Goal: Task Accomplishment & Management: Use online tool/utility

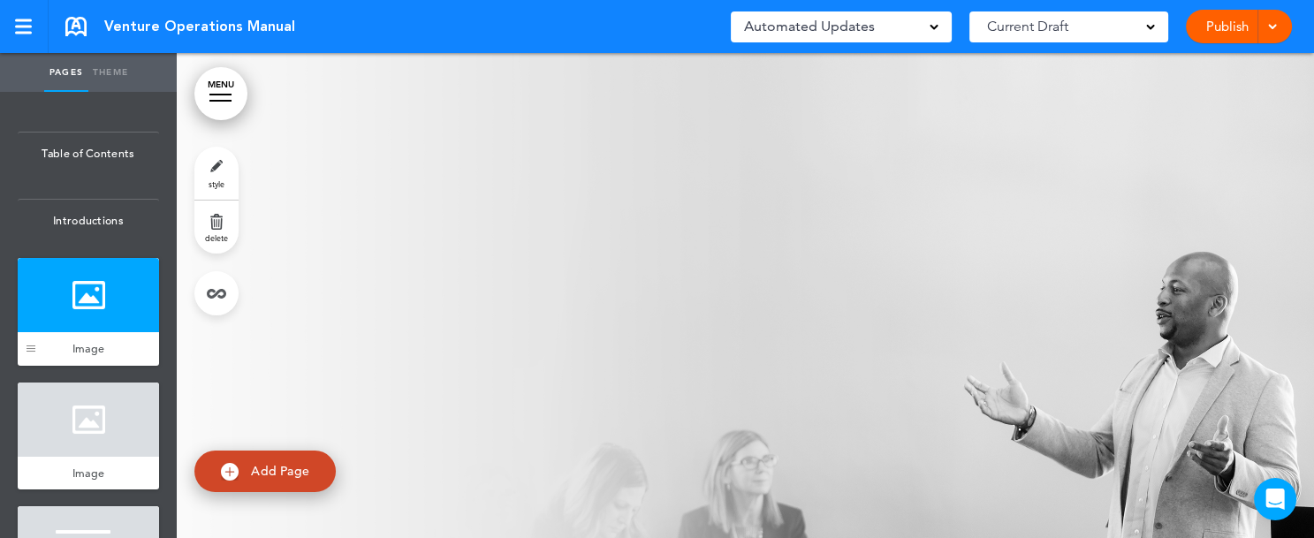
click at [29, 366] on div at bounding box center [31, 312] width 27 height 108
click at [72, 308] on div at bounding box center [88, 295] width 141 height 74
click at [109, 70] on link "Theme" at bounding box center [110, 72] width 44 height 39
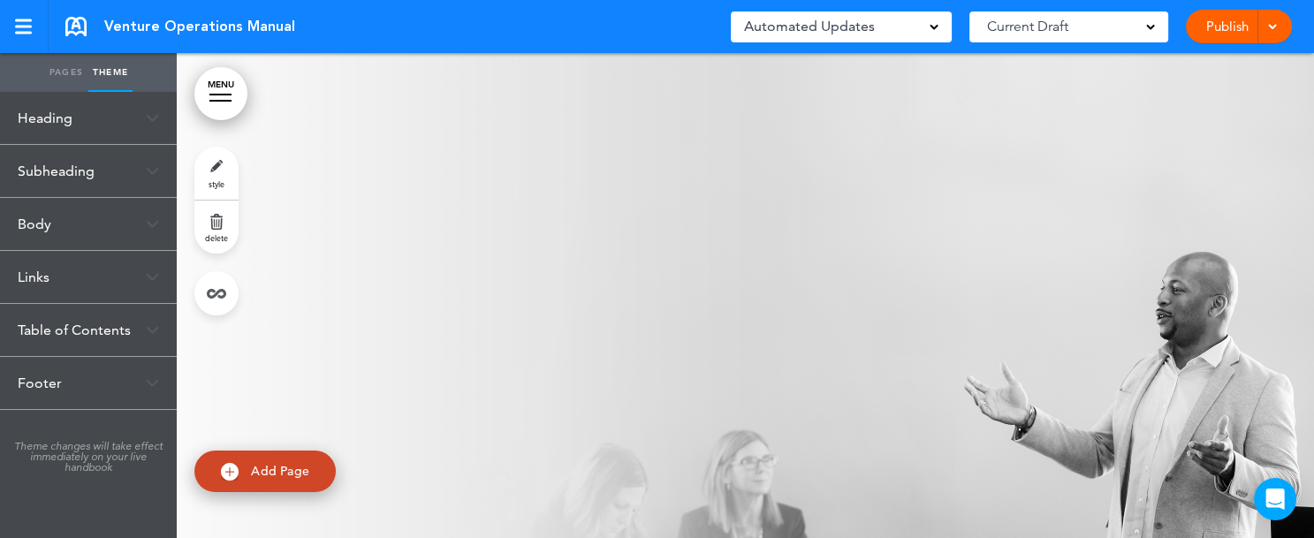
click at [71, 77] on link "Pages" at bounding box center [66, 72] width 44 height 39
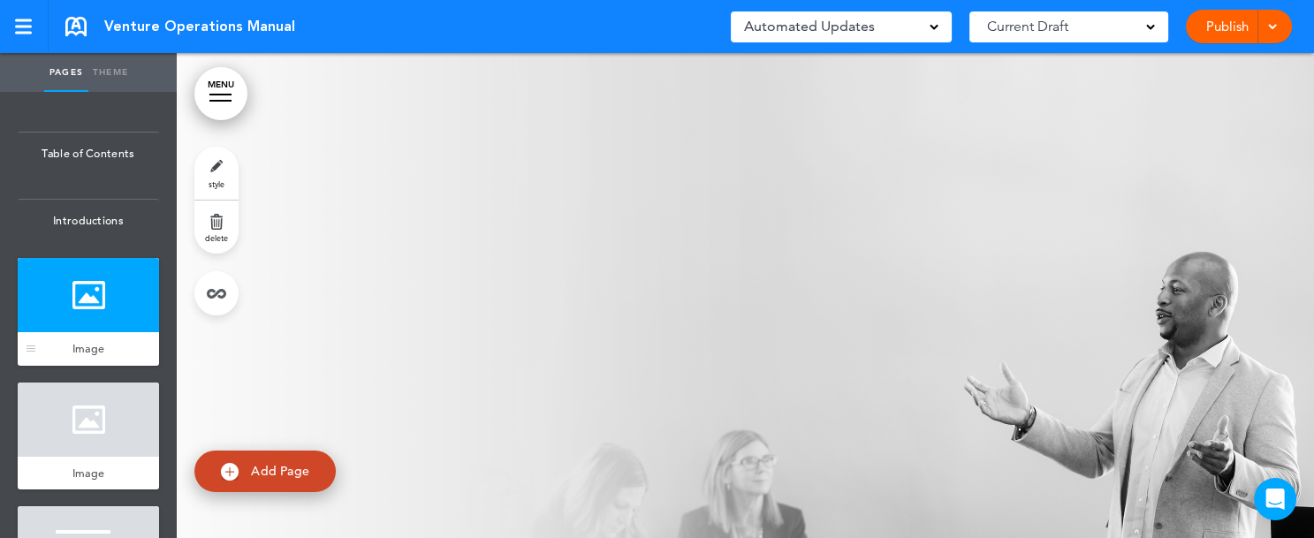
click at [73, 313] on div at bounding box center [88, 295] width 141 height 74
click at [34, 352] on div at bounding box center [31, 349] width 9 height 6
click at [110, 73] on link "Theme" at bounding box center [110, 72] width 44 height 39
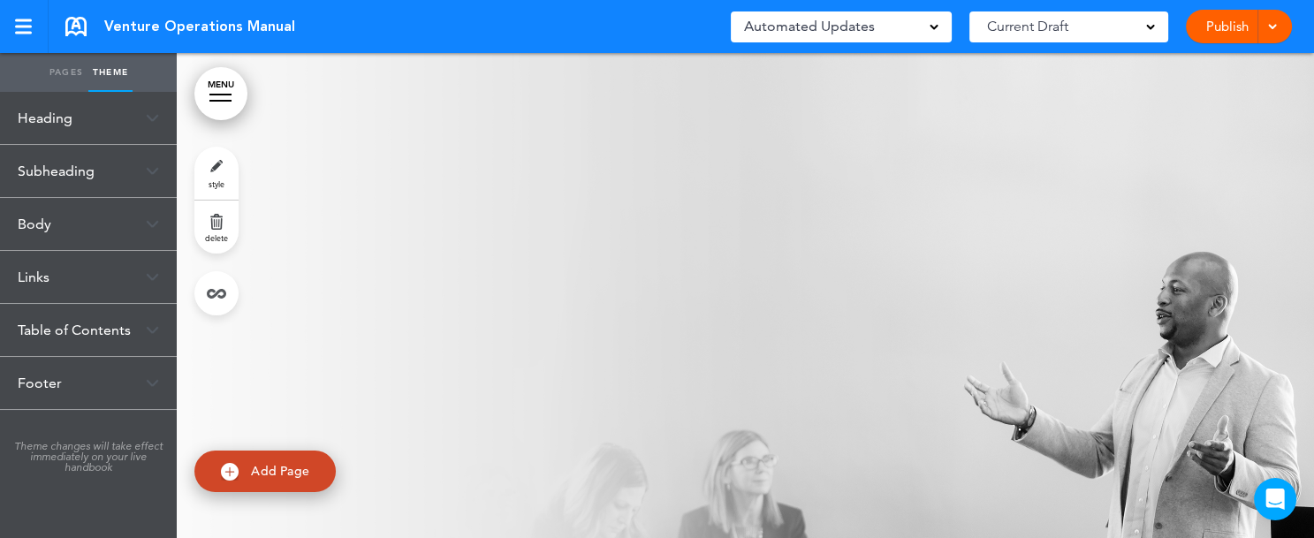
click at [77, 123] on div "Heading" at bounding box center [88, 118] width 177 height 52
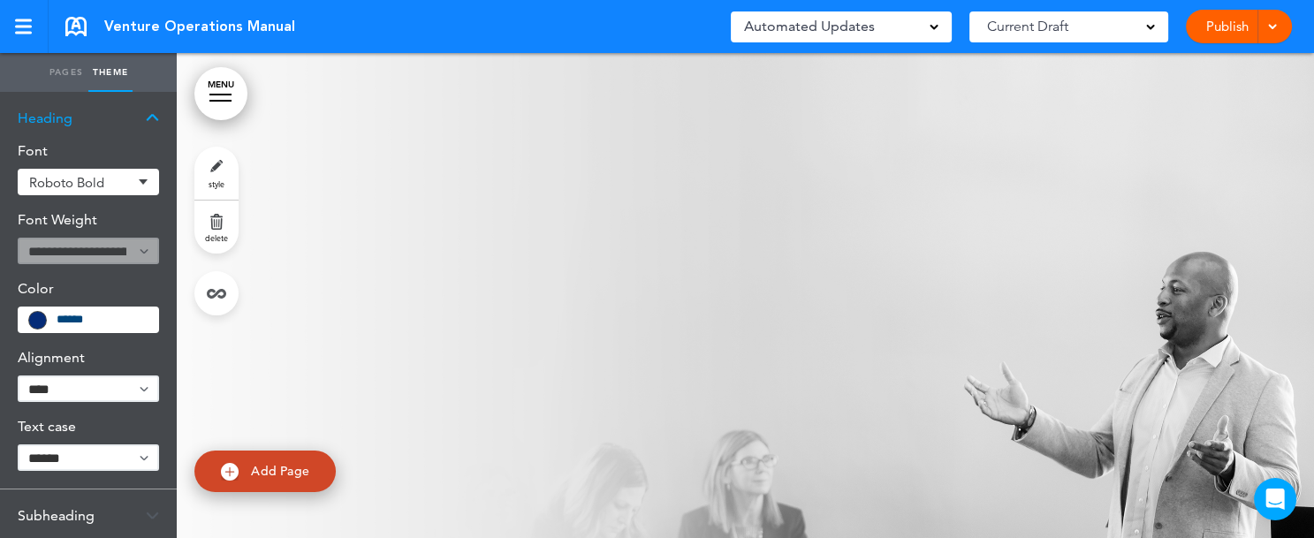
click at [138, 517] on div "Subheading" at bounding box center [88, 516] width 177 height 52
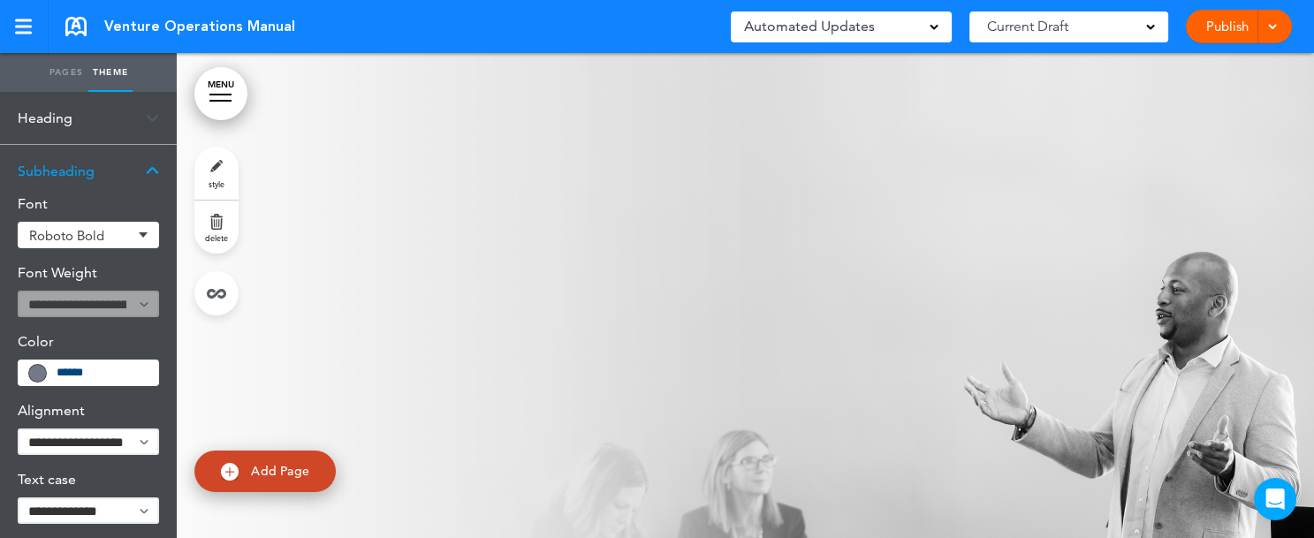
click at [149, 166] on img at bounding box center [152, 171] width 13 height 10
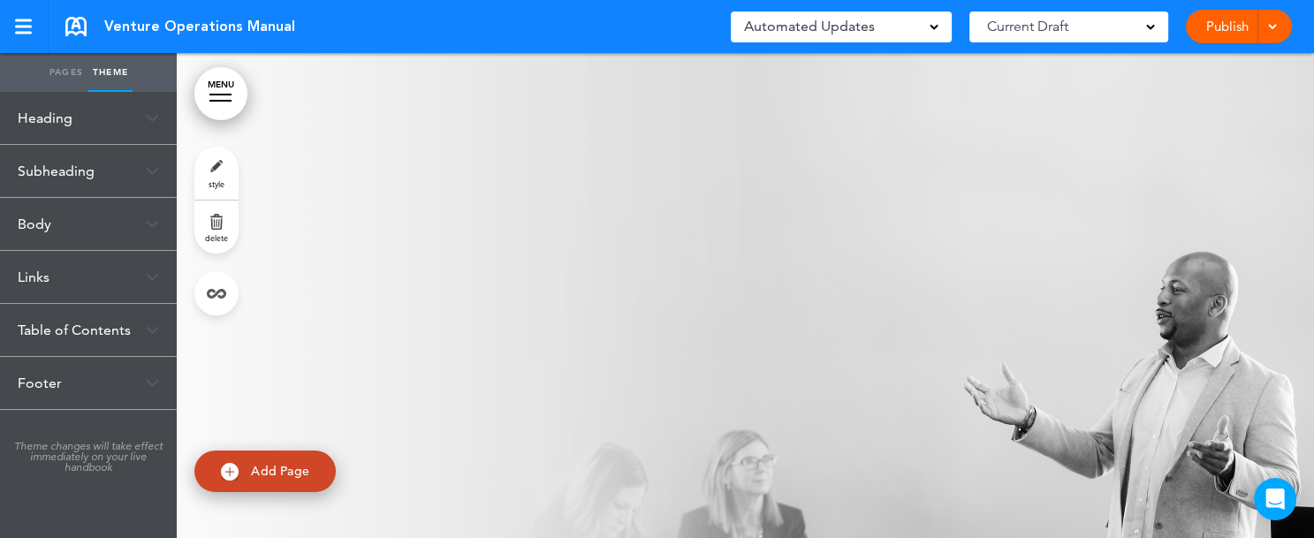
click at [83, 277] on div "Links" at bounding box center [88, 277] width 177 height 52
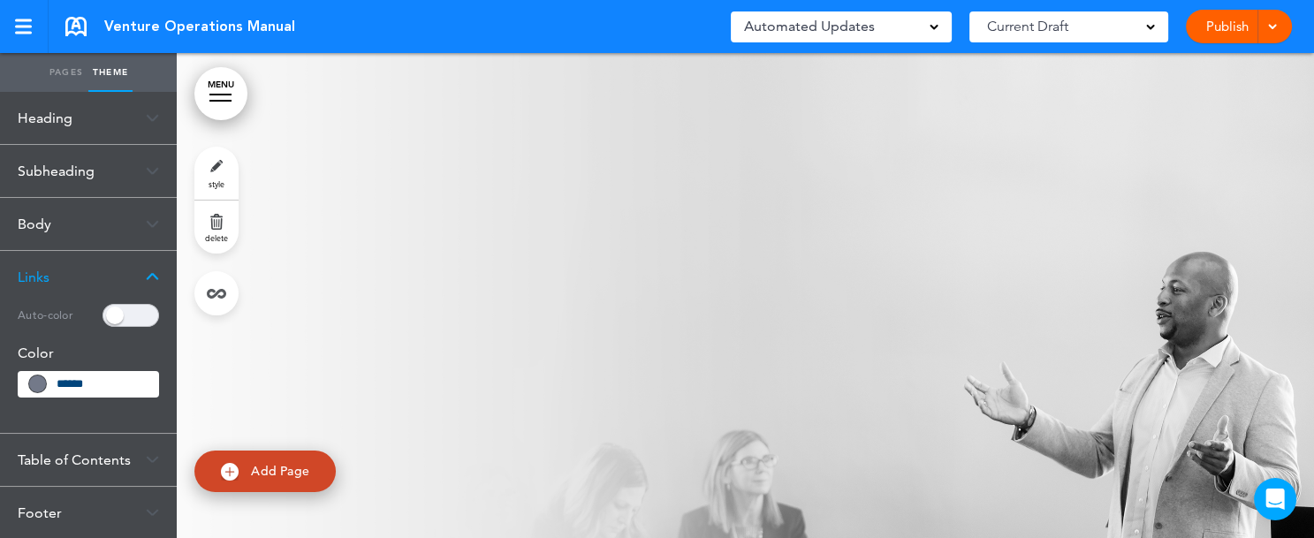
click at [127, 229] on div "Body" at bounding box center [88, 224] width 177 height 52
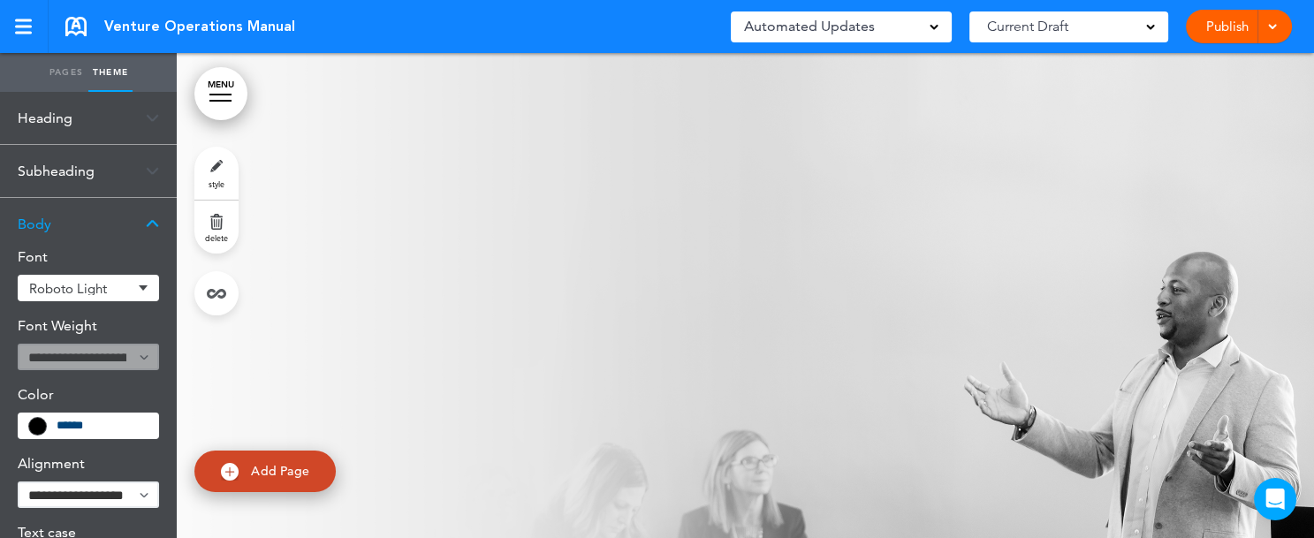
click at [153, 225] on img at bounding box center [152, 224] width 13 height 10
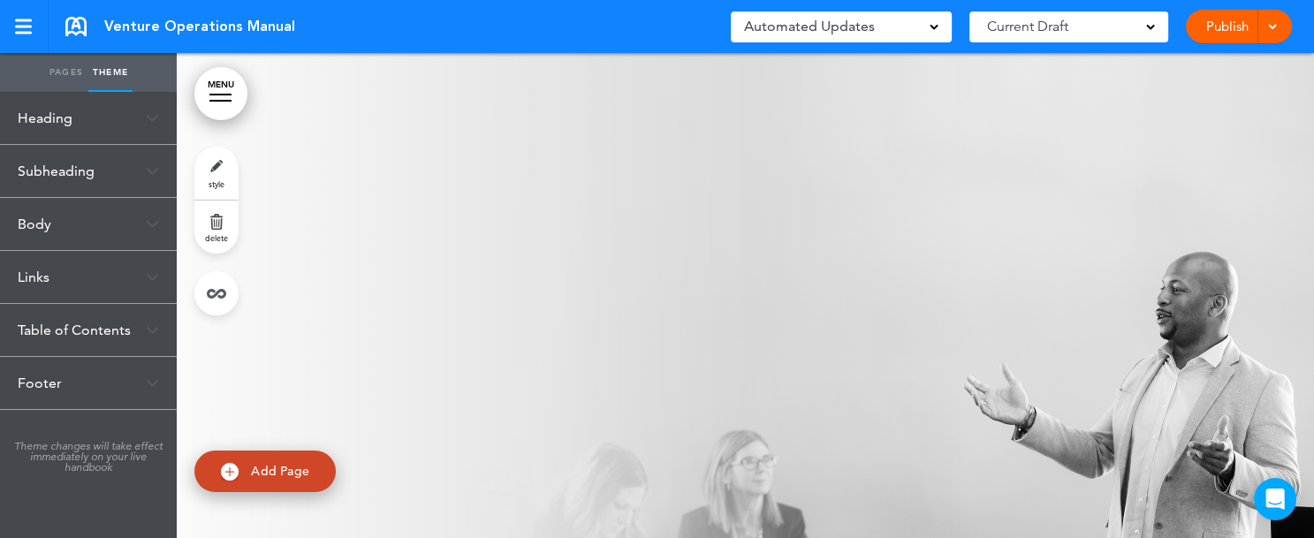
click at [110, 277] on div "Links" at bounding box center [88, 277] width 177 height 52
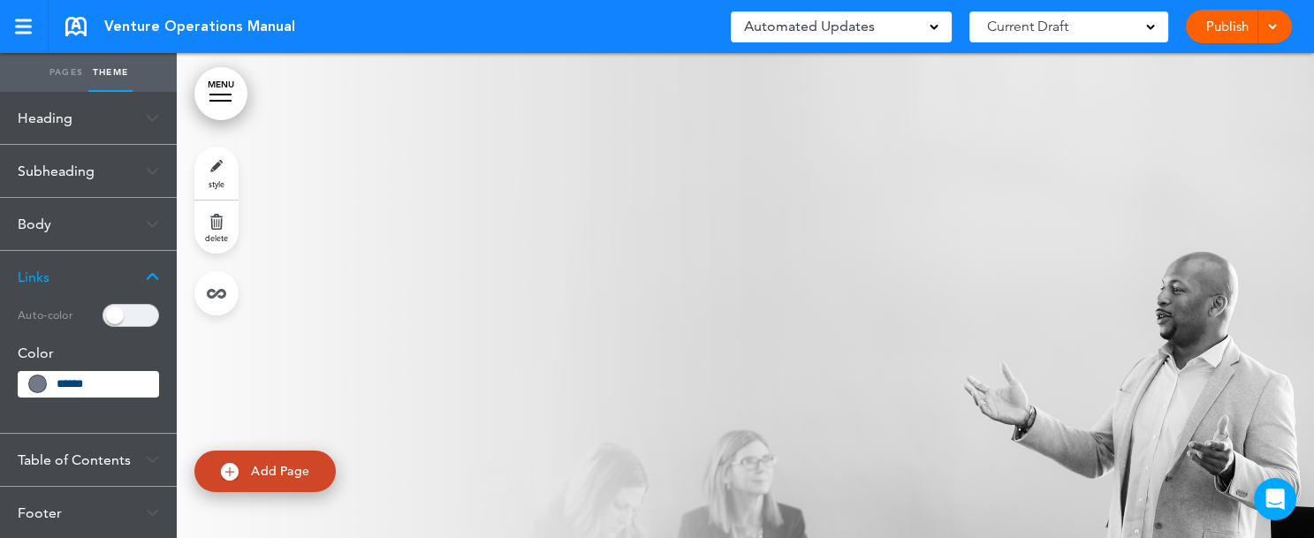
click at [57, 228] on div "Body" at bounding box center [88, 224] width 177 height 52
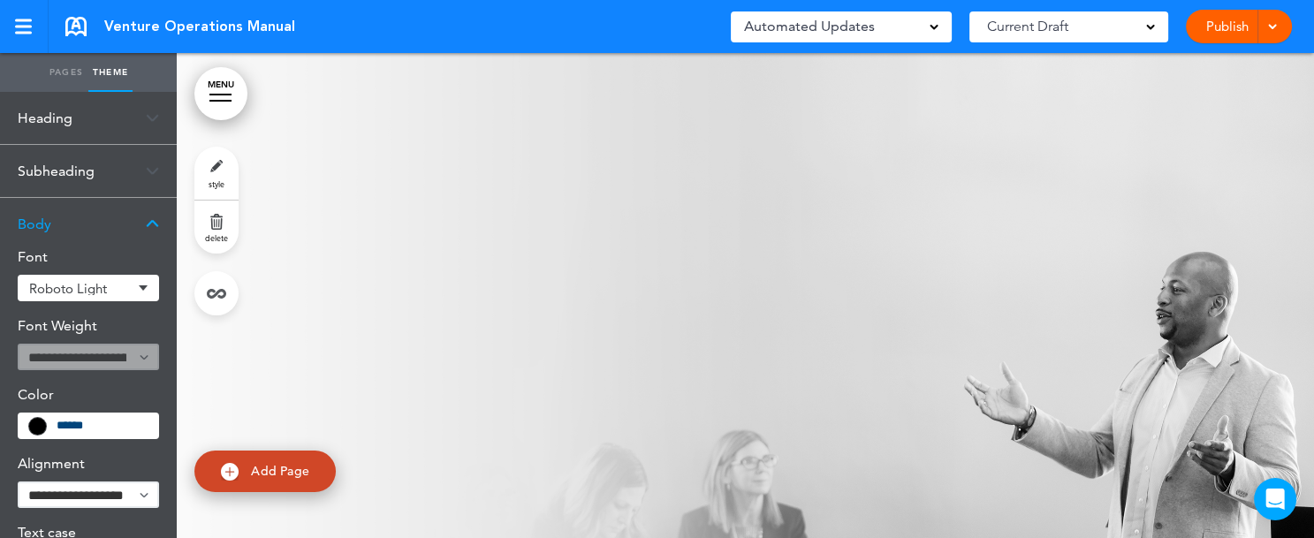
click at [49, 125] on div "Heading" at bounding box center [88, 118] width 177 height 52
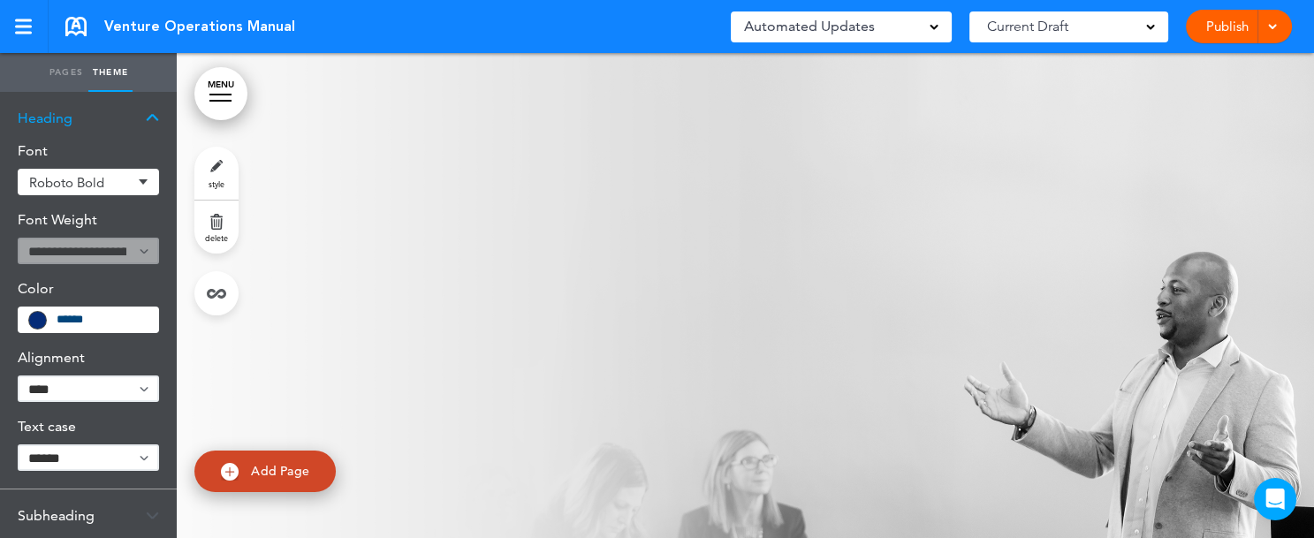
click at [66, 77] on link "Pages" at bounding box center [66, 72] width 44 height 39
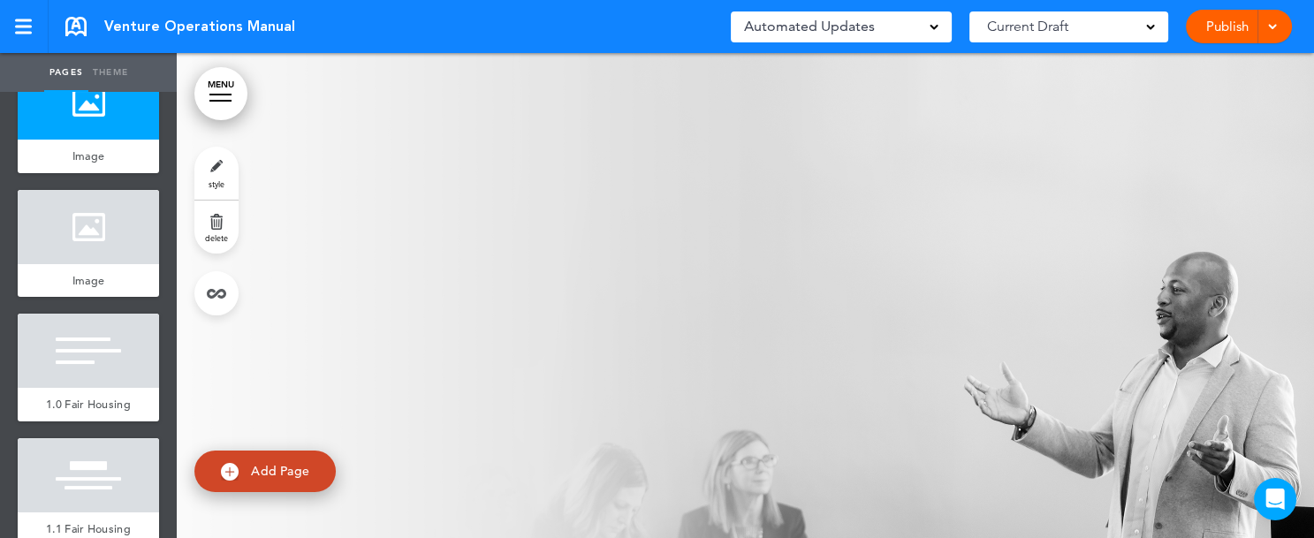
scroll to position [283, 0]
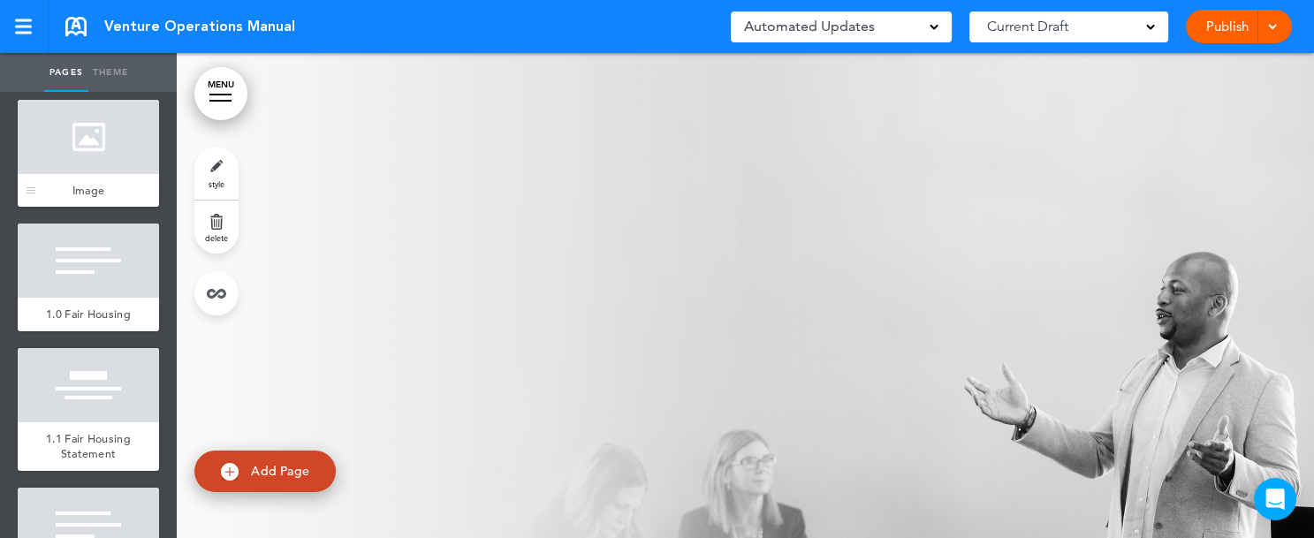
click at [87, 196] on div "Image" at bounding box center [88, 191] width 141 height 34
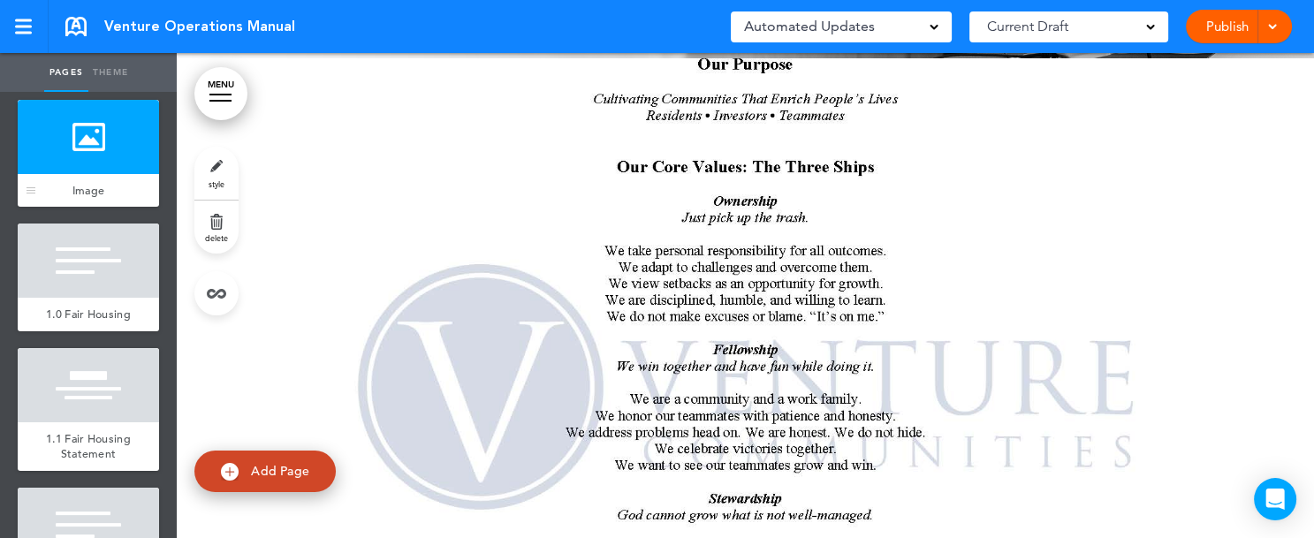
scroll to position [635, 0]
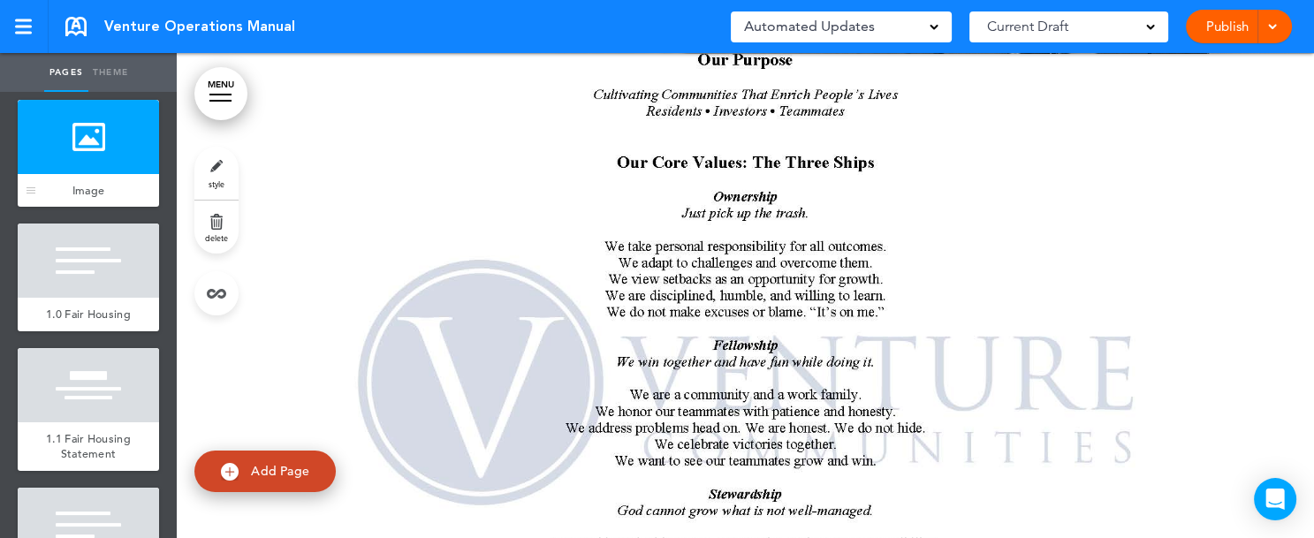
click at [87, 196] on div "Image" at bounding box center [88, 191] width 141 height 34
click at [83, 148] on div at bounding box center [88, 137] width 141 height 74
click at [216, 170] on link "style" at bounding box center [216, 173] width 44 height 53
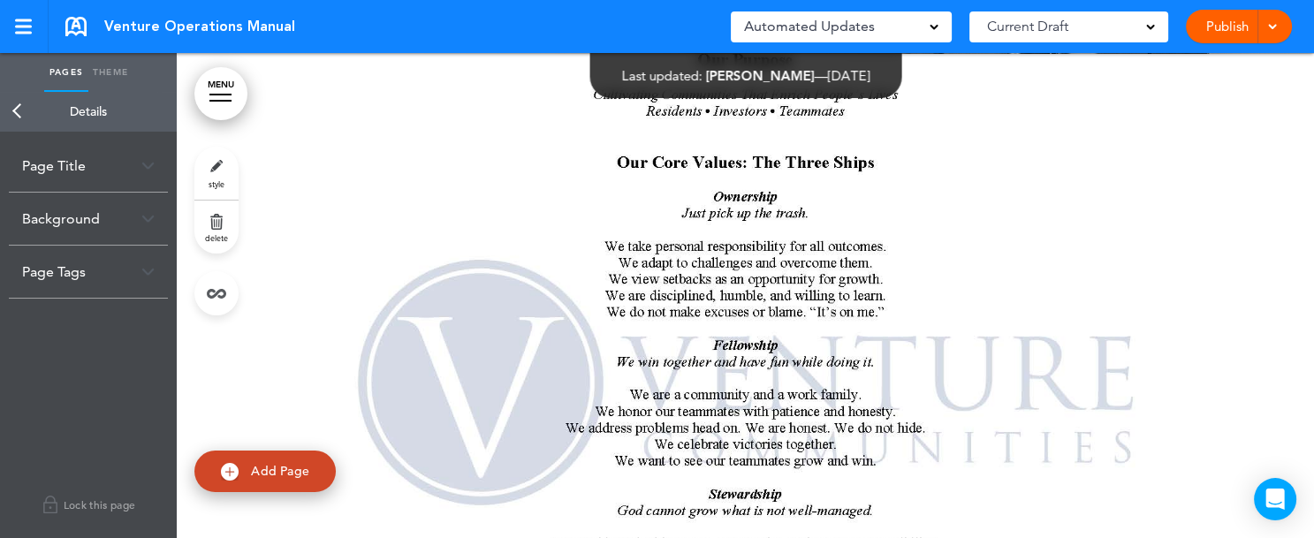
click at [79, 167] on div "Page Title" at bounding box center [88, 166] width 159 height 52
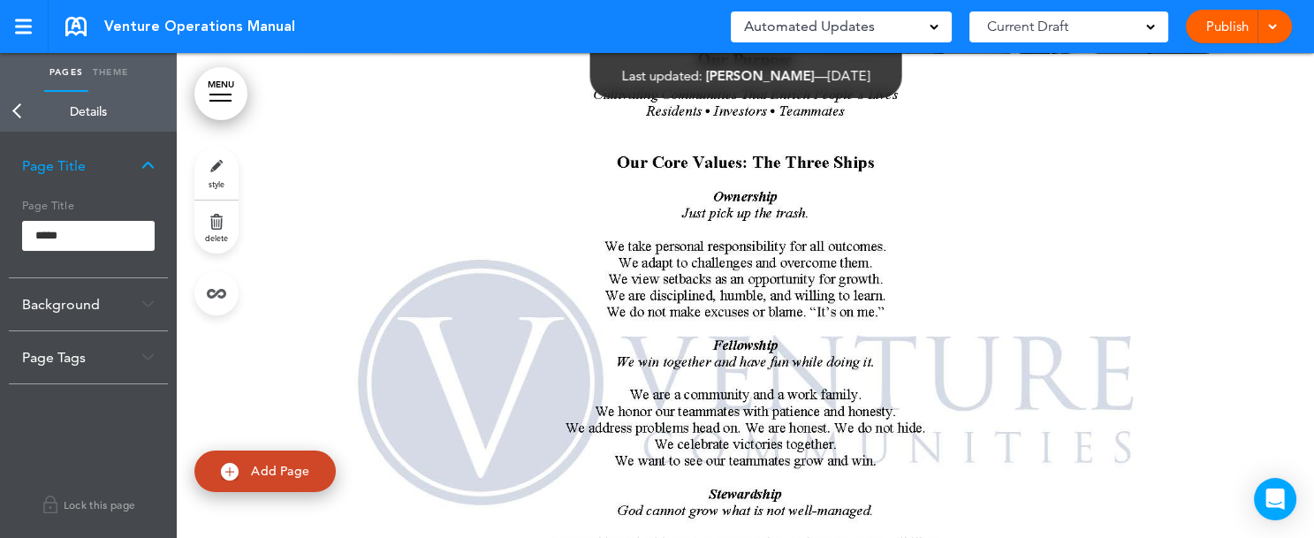
click at [67, 305] on div "Background" at bounding box center [88, 304] width 159 height 52
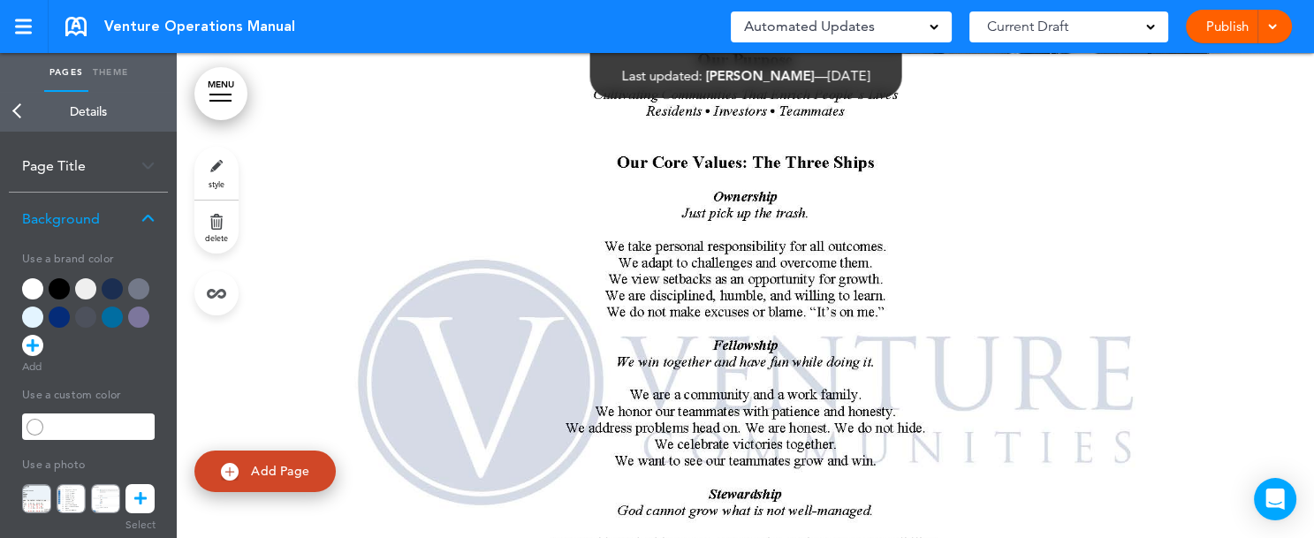
click at [72, 217] on div "Background" at bounding box center [88, 219] width 159 height 52
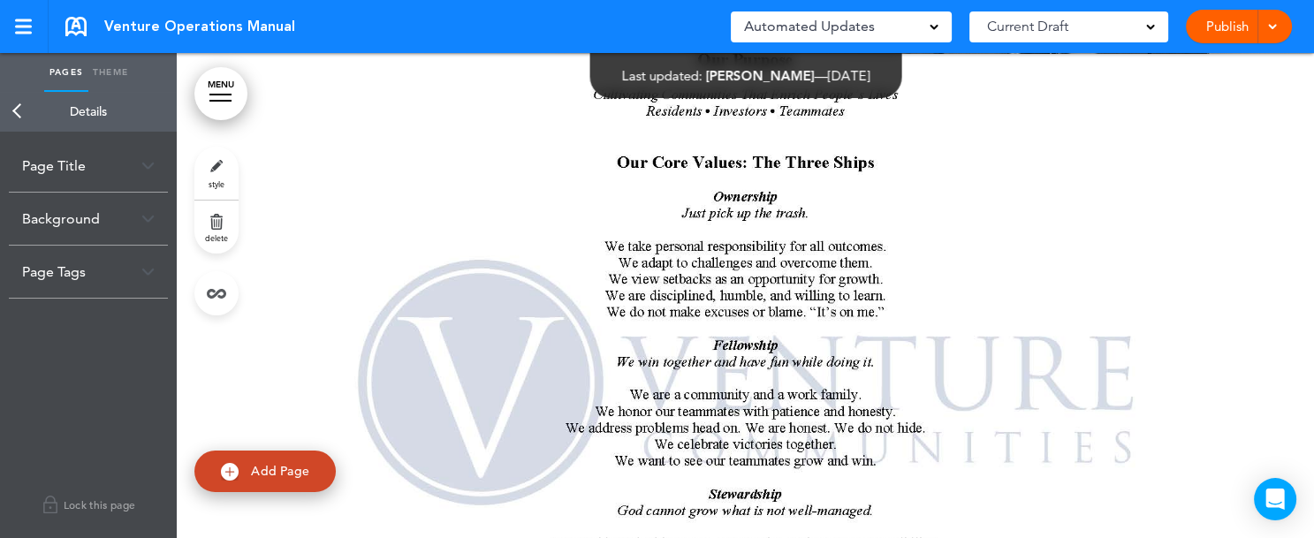
click at [65, 276] on div "Page Tags" at bounding box center [88, 272] width 159 height 52
click at [69, 212] on div "Background" at bounding box center [88, 219] width 159 height 52
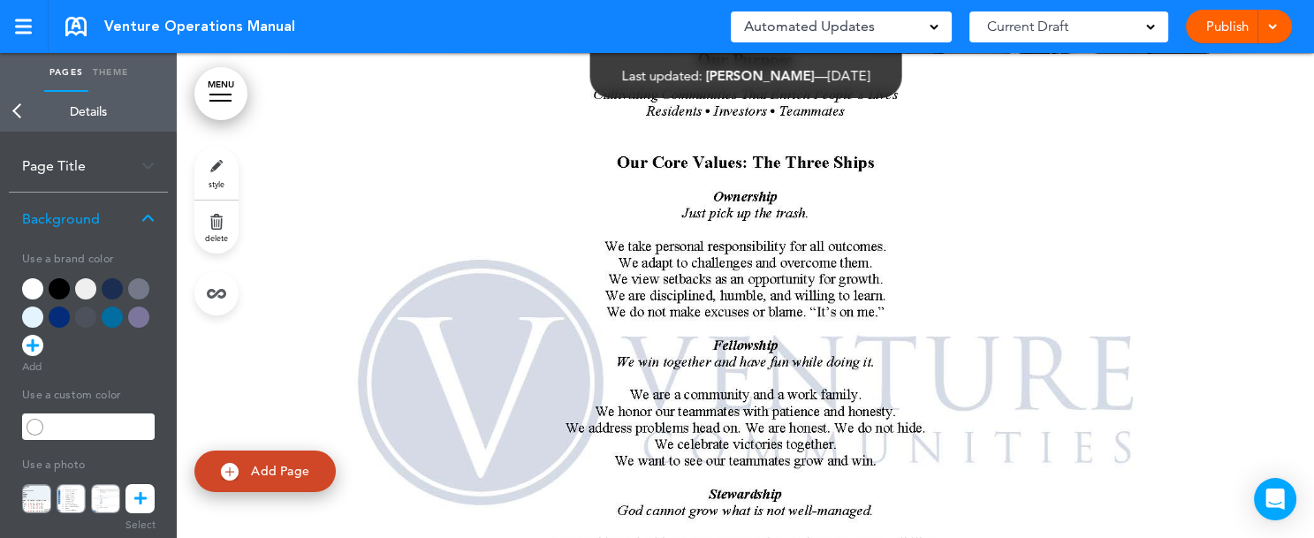
click at [142, 513] on link at bounding box center [139, 498] width 29 height 29
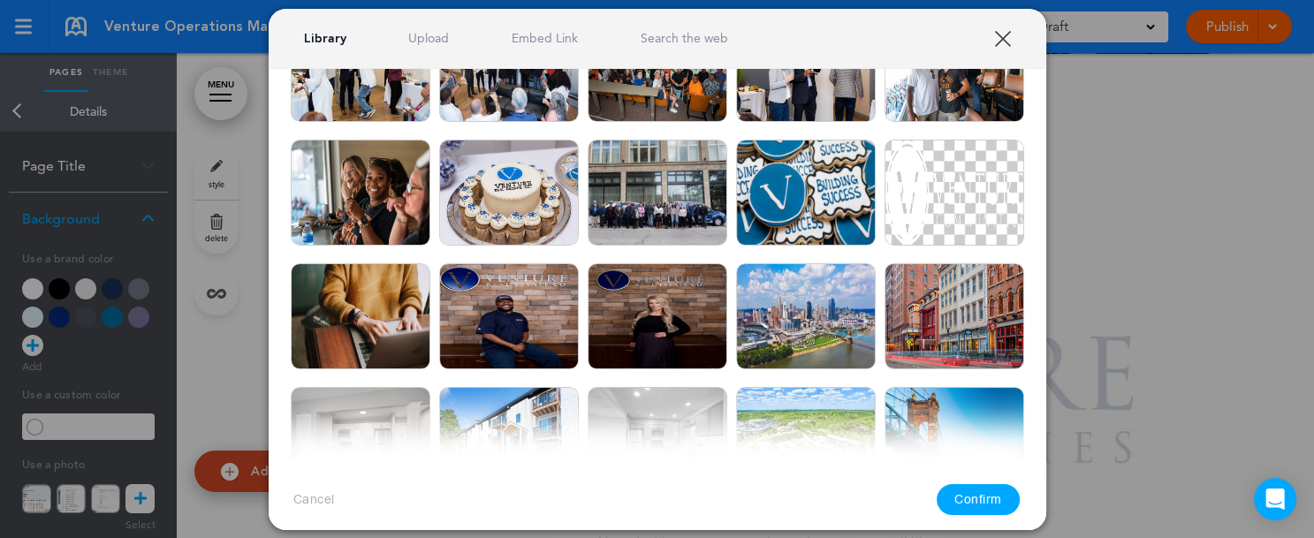
scroll to position [3475, 0]
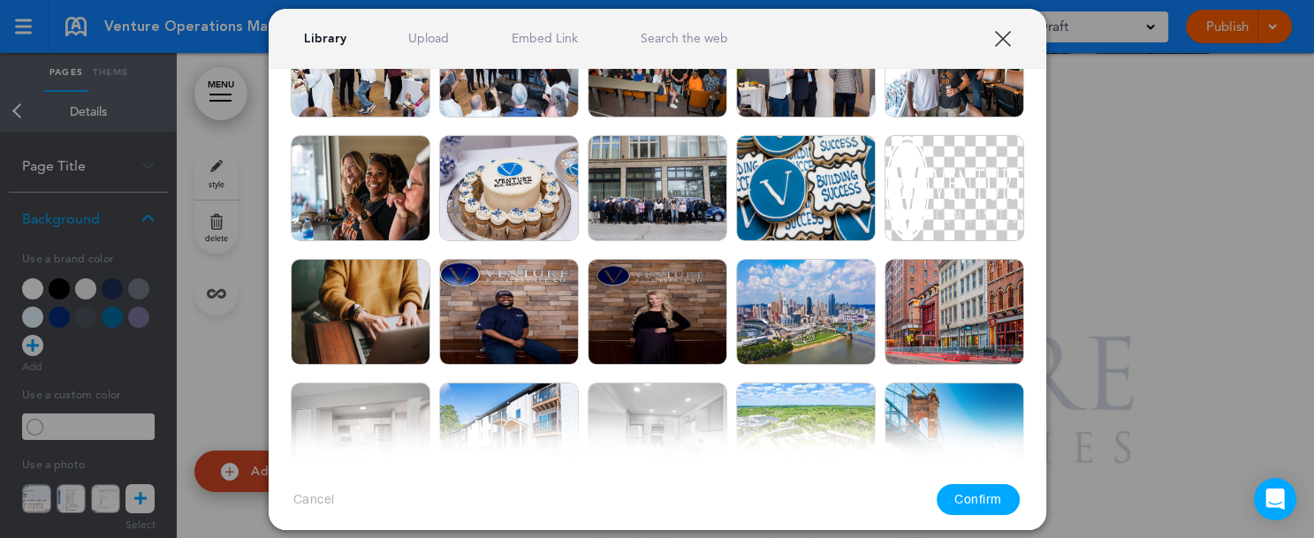
click at [1280, 284] on div at bounding box center [657, 269] width 1314 height 538
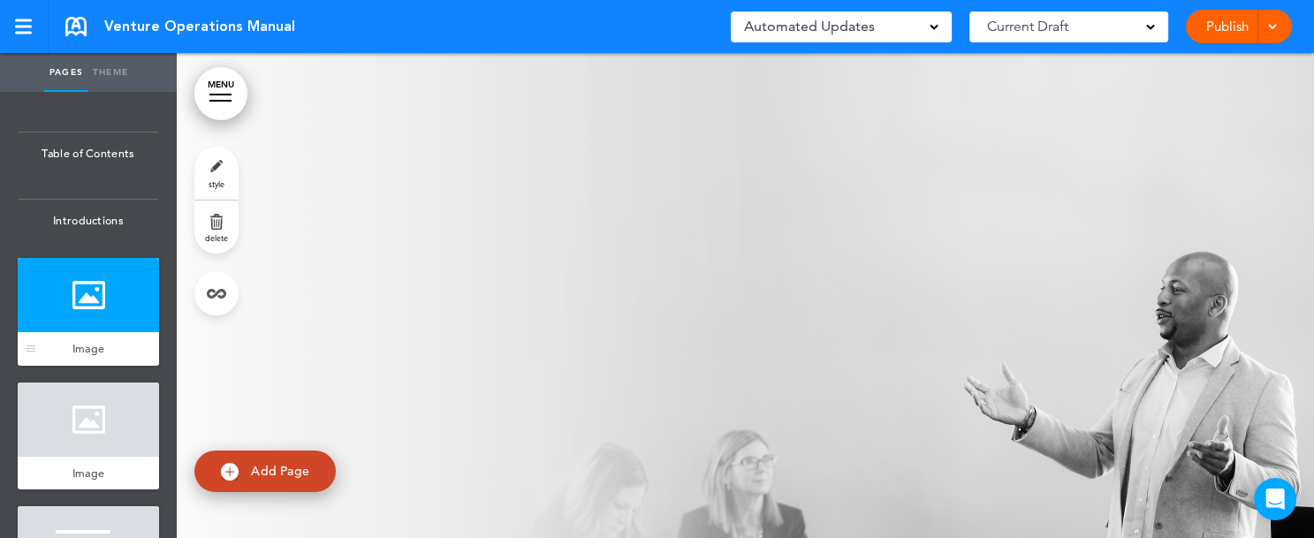
click at [98, 331] on div at bounding box center [88, 295] width 141 height 74
click at [221, 169] on link "style" at bounding box center [216, 173] width 44 height 53
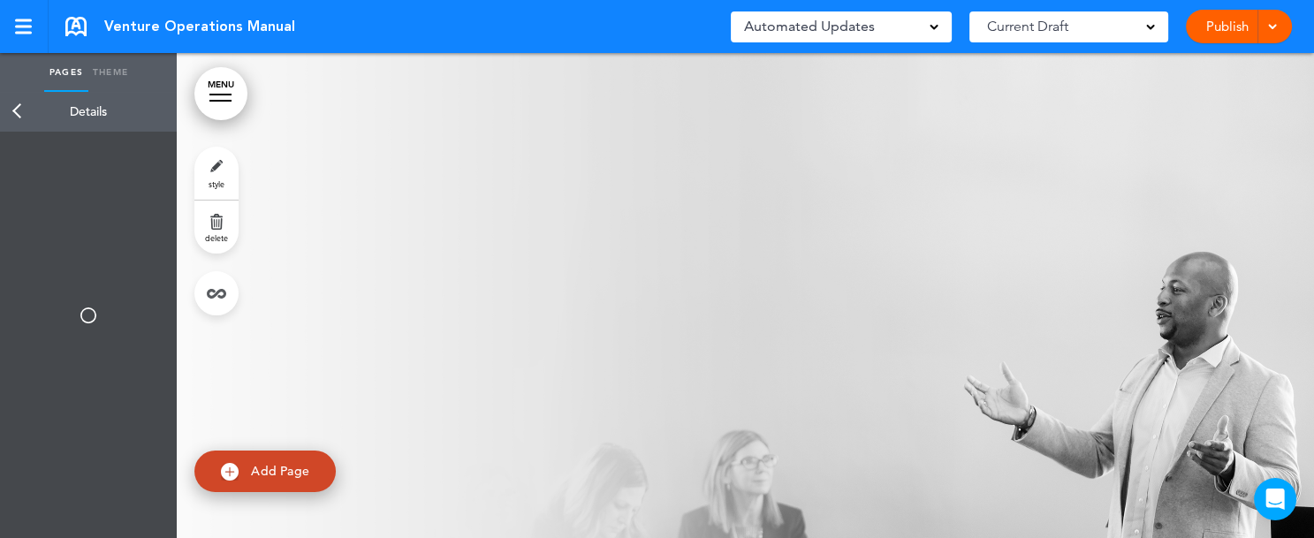
type input "*****"
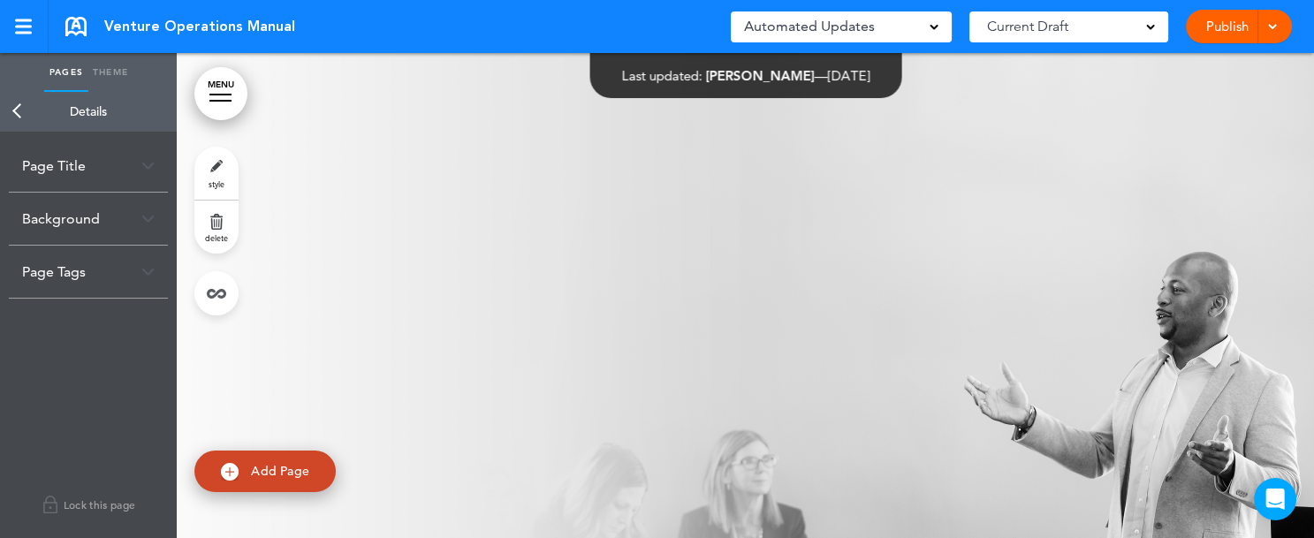
click at [141, 168] on div "Page Title" at bounding box center [88, 166] width 159 height 52
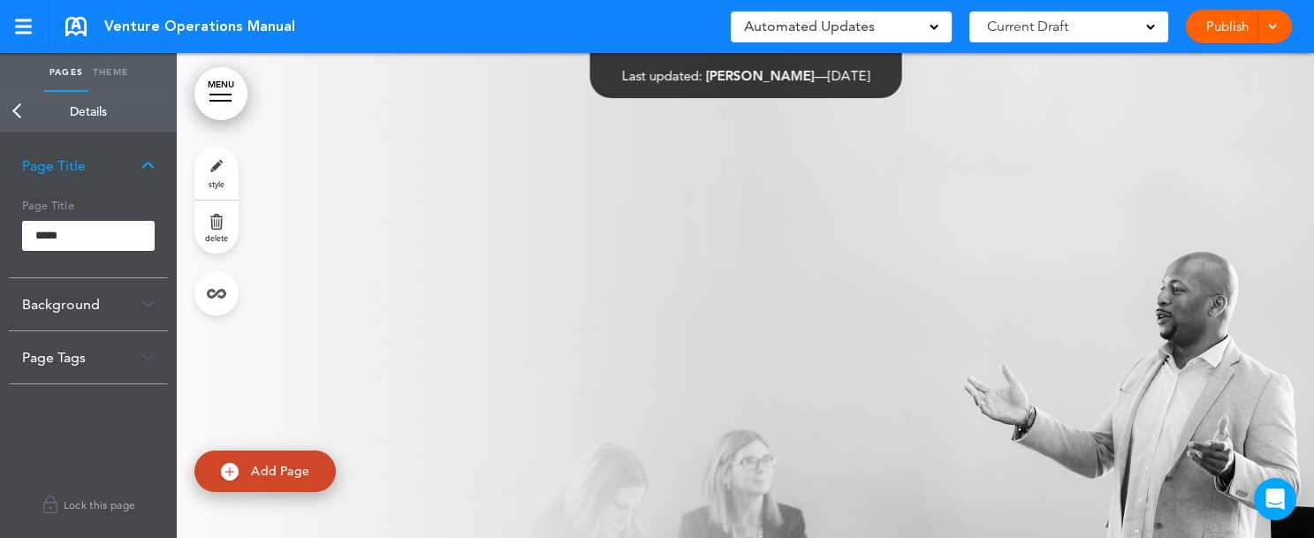
click at [115, 71] on link "Theme" at bounding box center [110, 72] width 44 height 39
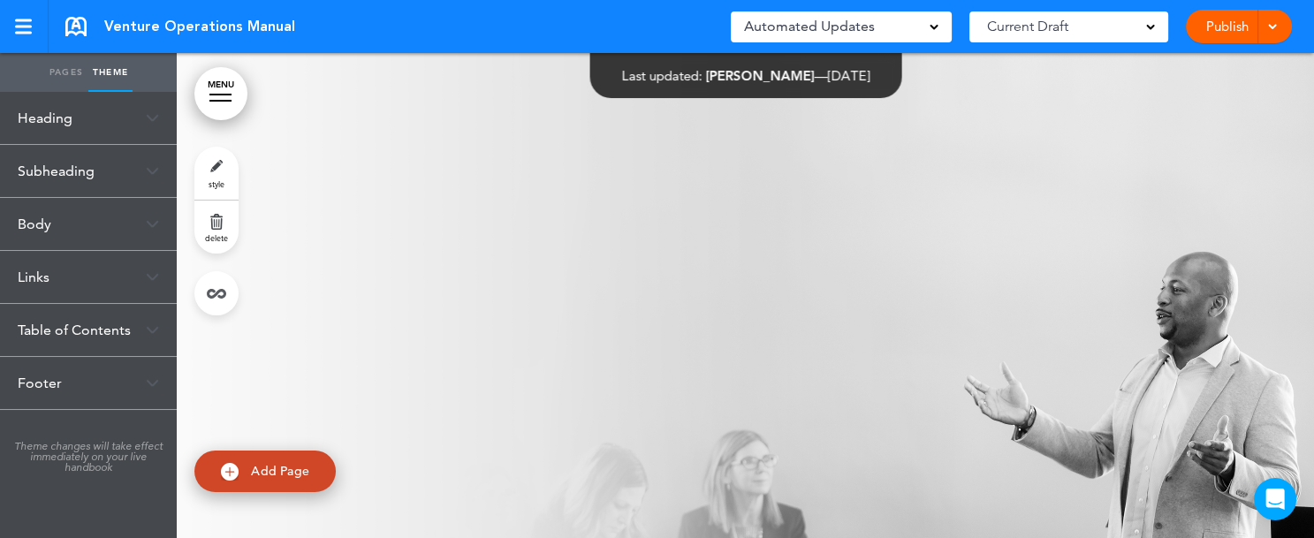
click at [76, 71] on link "Pages" at bounding box center [66, 72] width 44 height 39
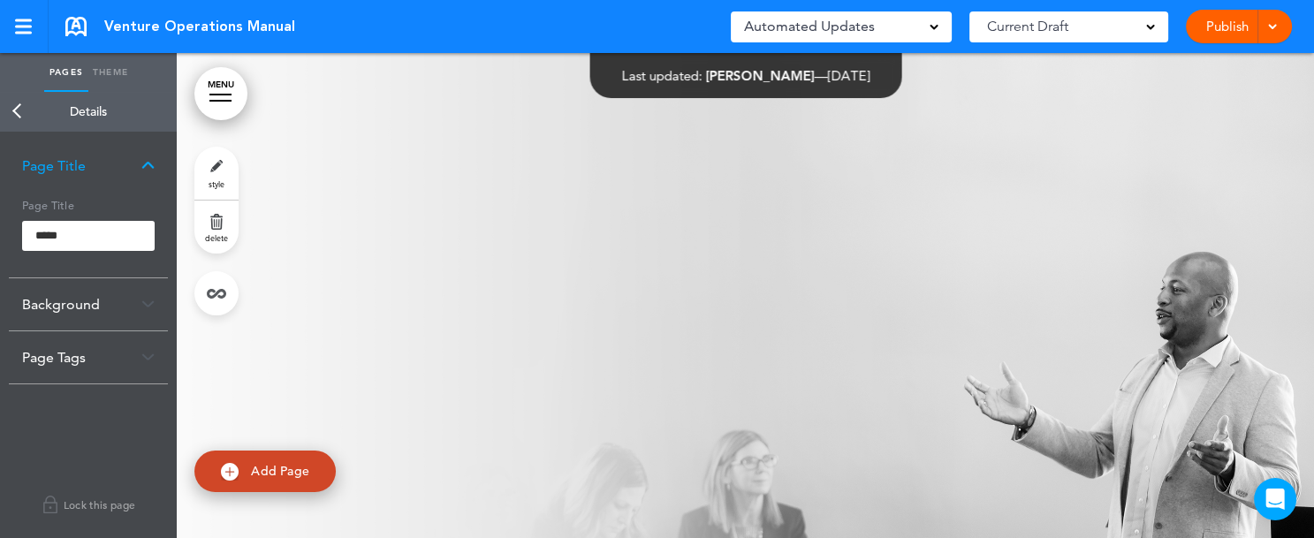
click at [138, 311] on div "Background" at bounding box center [88, 304] width 159 height 52
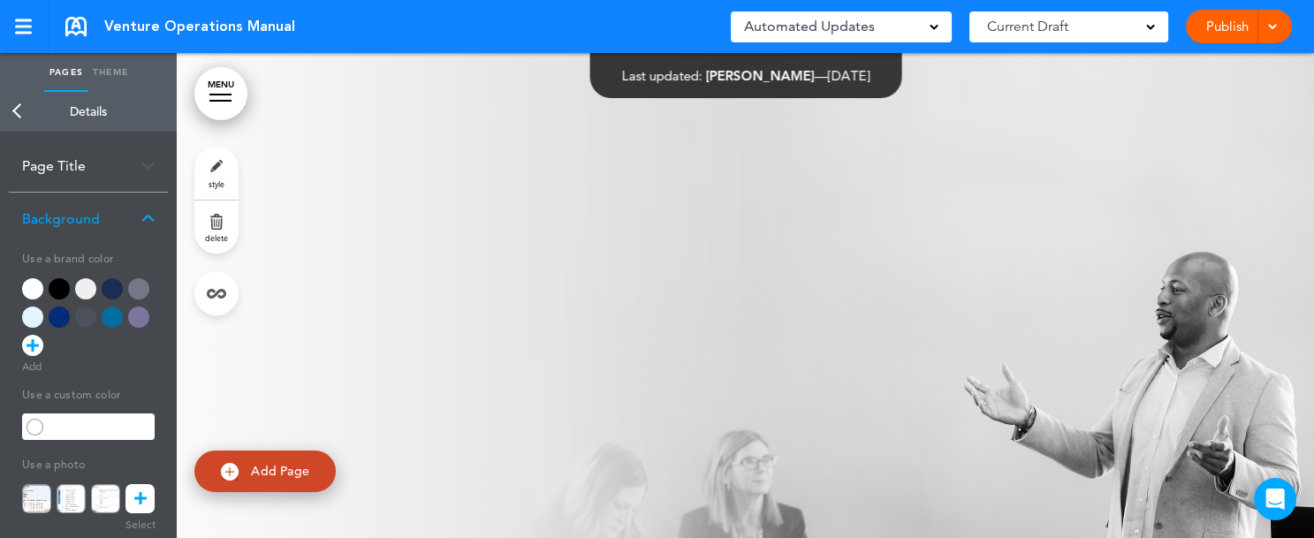
click at [143, 499] on icon at bounding box center [140, 498] width 12 height 29
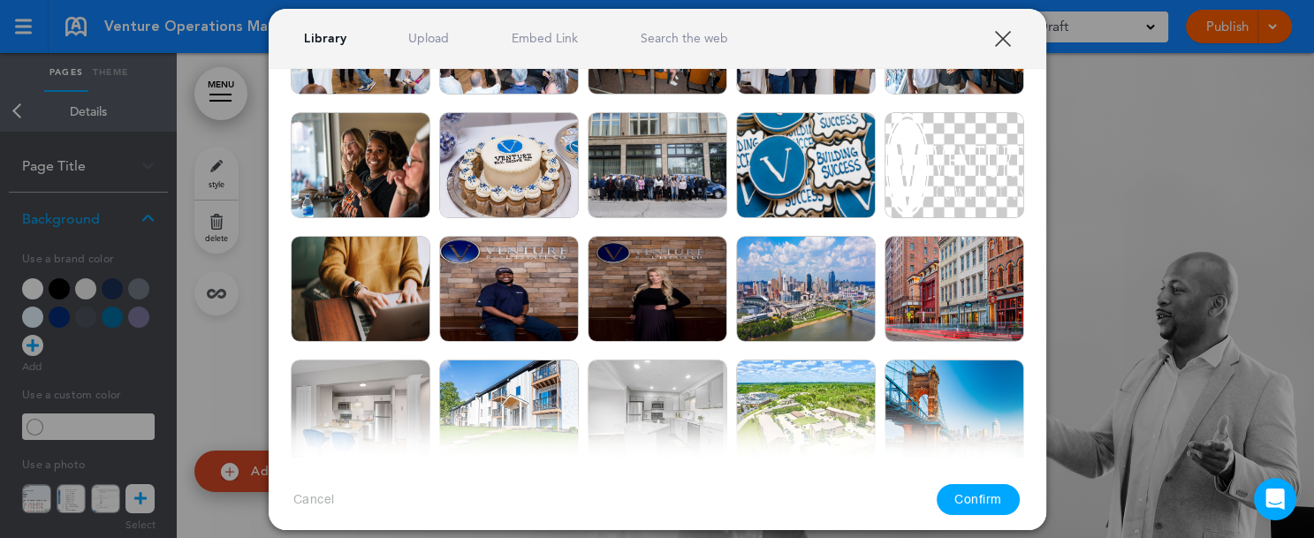
scroll to position [3536, 0]
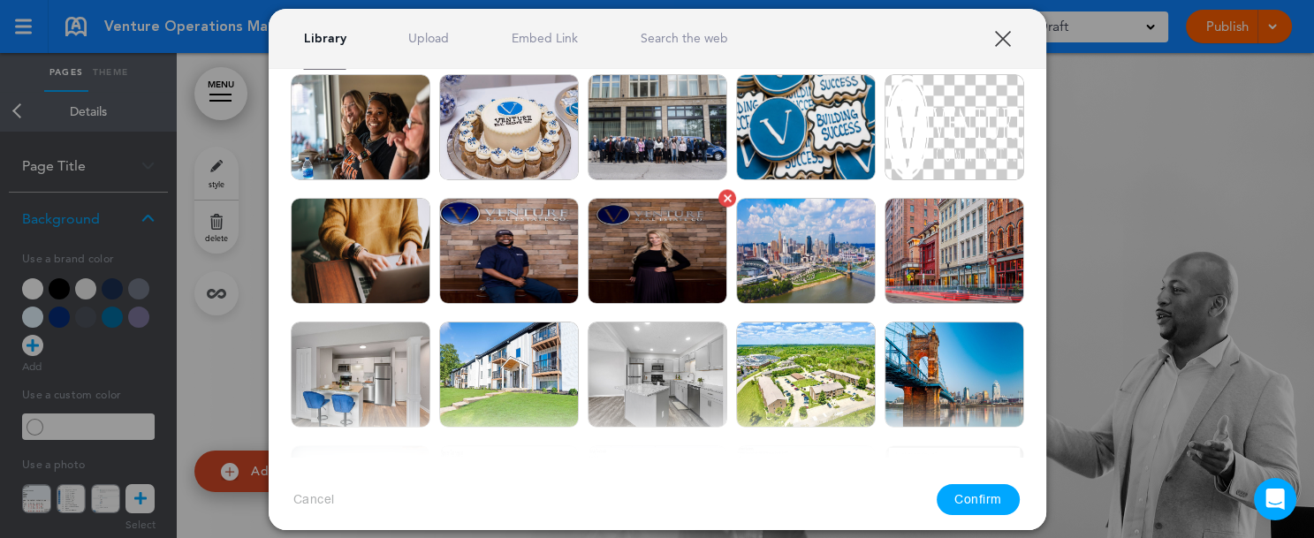
click at [642, 263] on img at bounding box center [658, 251] width 140 height 106
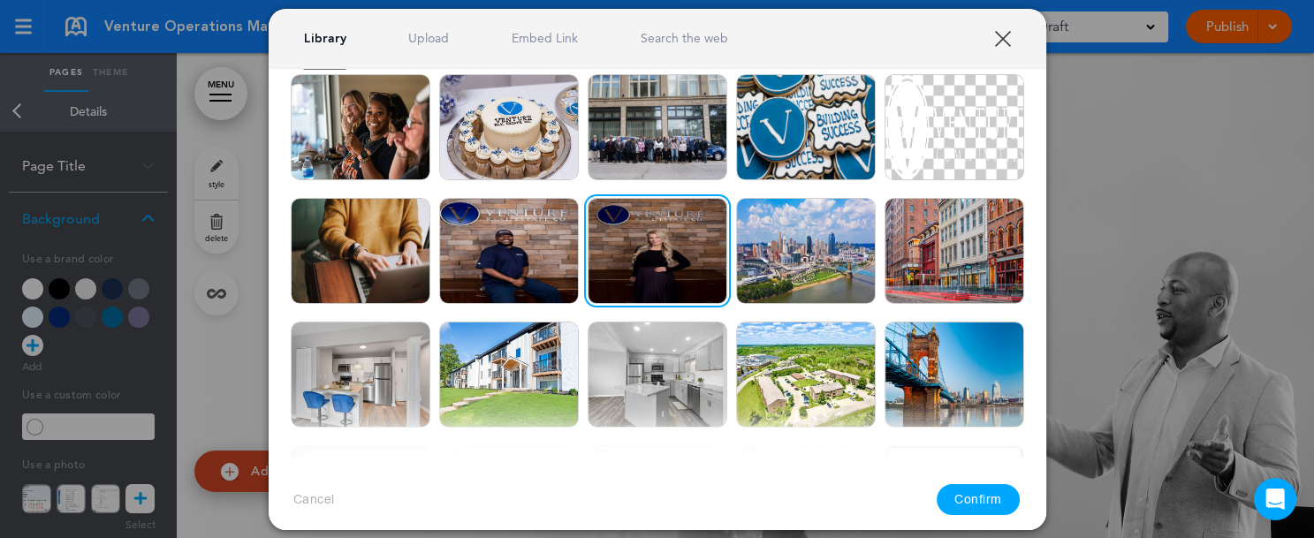
click at [991, 495] on button "Confirm" at bounding box center [978, 499] width 83 height 31
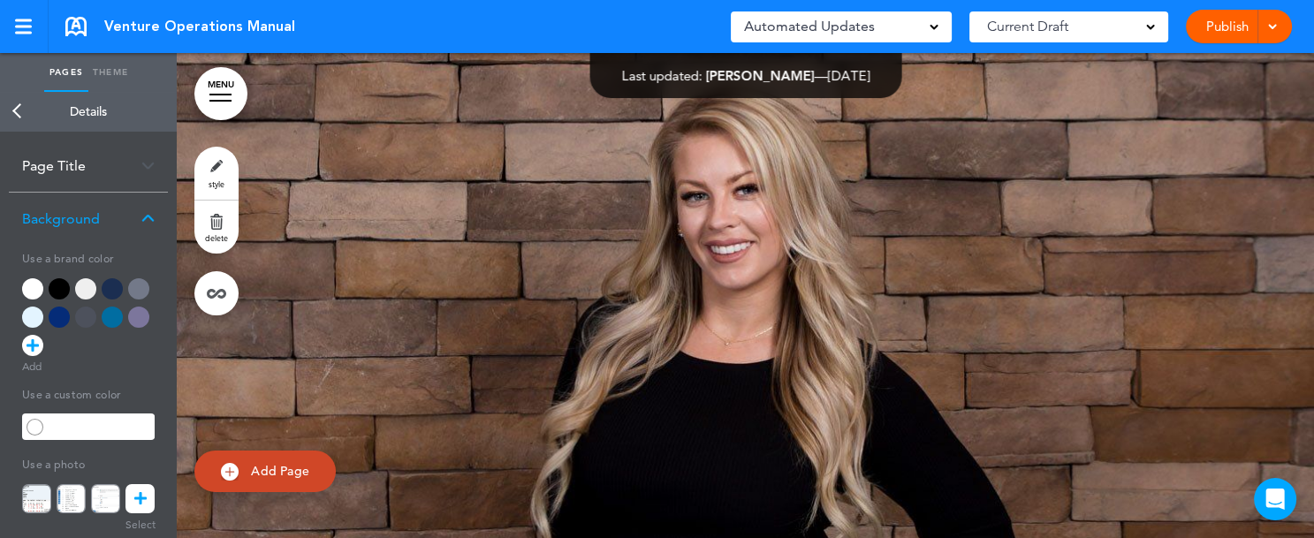
click at [1299, 525] on div "Pages Theme add page Table of Contents add page Introductions add page Image ad…" at bounding box center [650, 269] width 1300 height 538
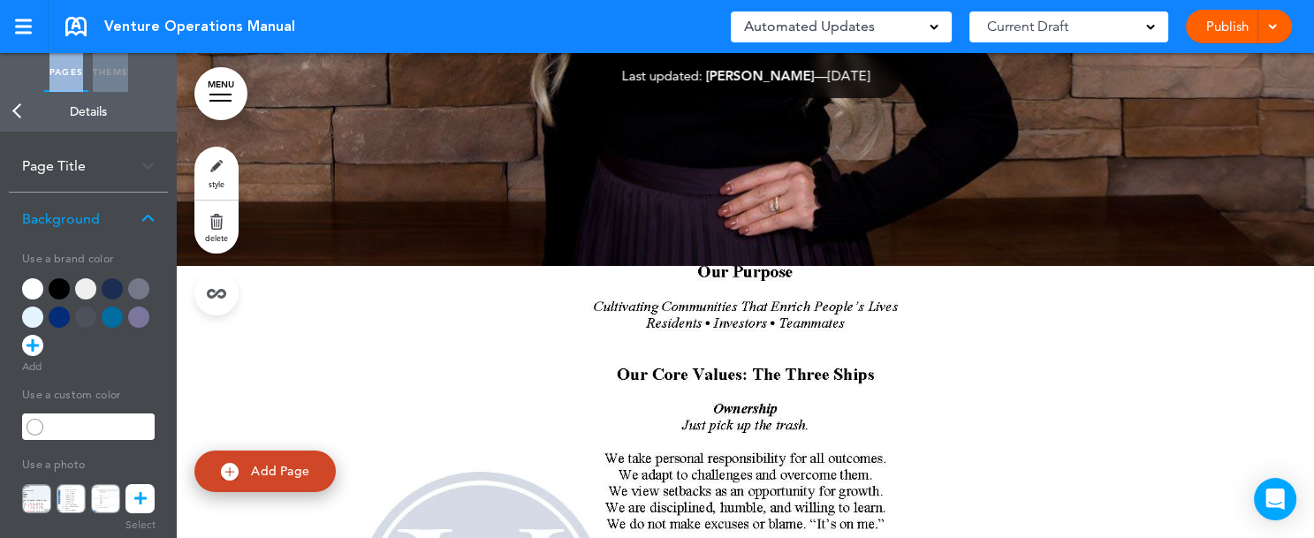
scroll to position [0, 0]
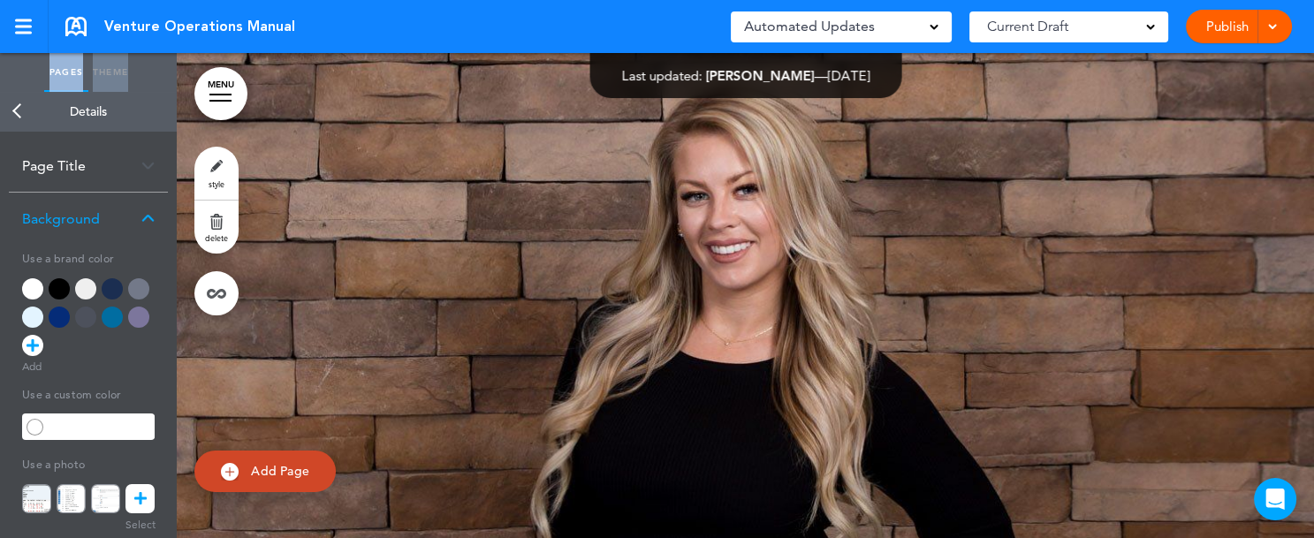
click at [144, 490] on icon at bounding box center [140, 498] width 12 height 29
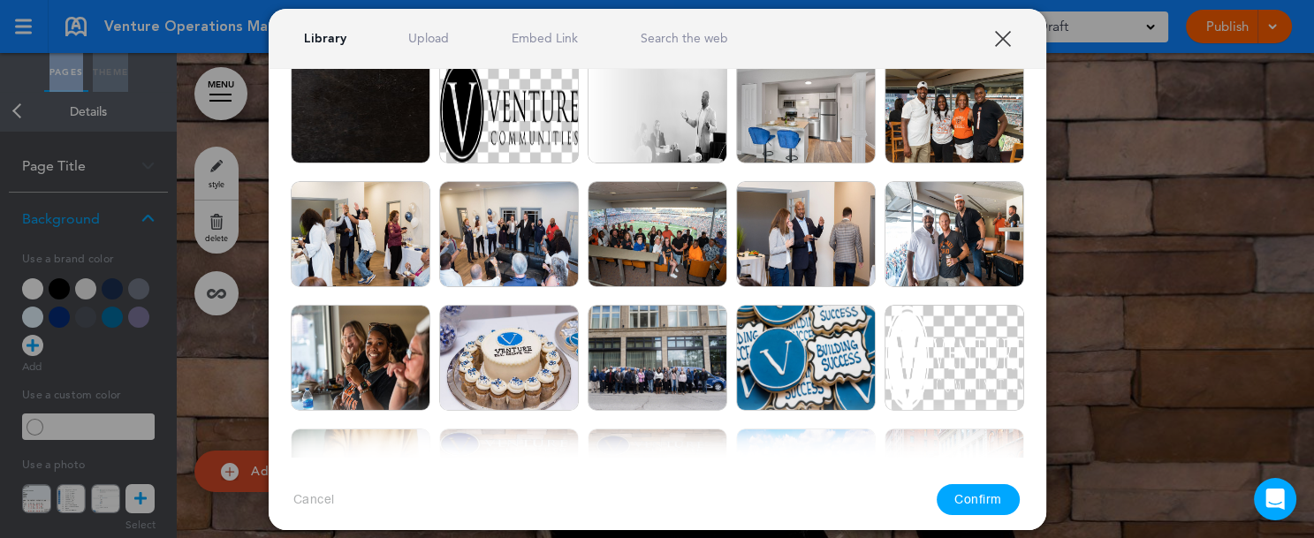
scroll to position [3249, 0]
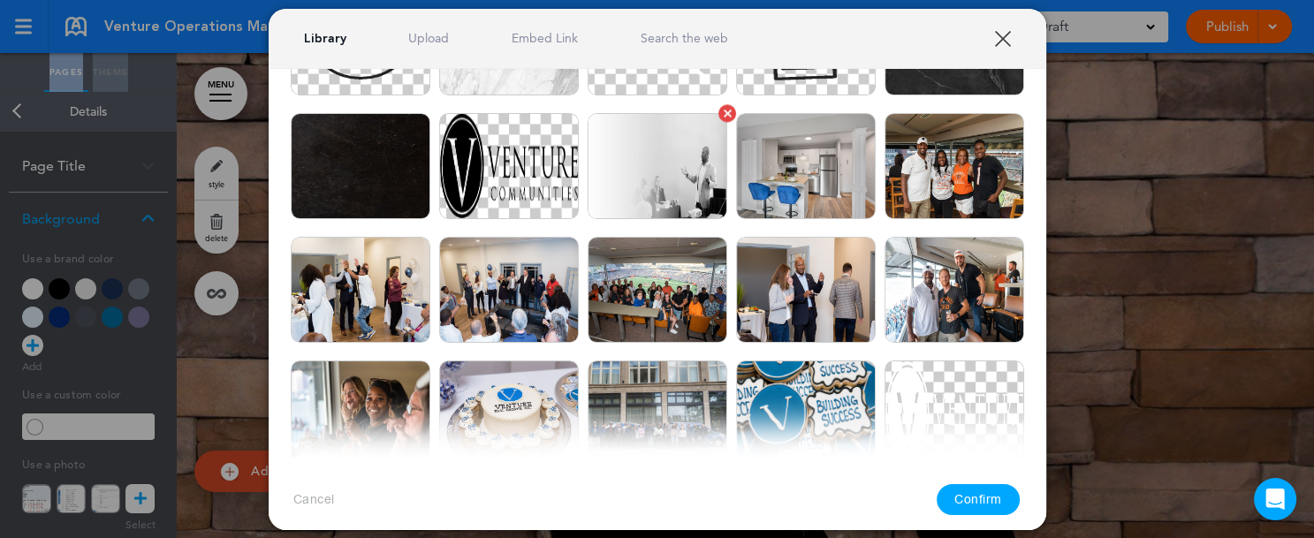
click at [672, 185] on img at bounding box center [658, 166] width 140 height 106
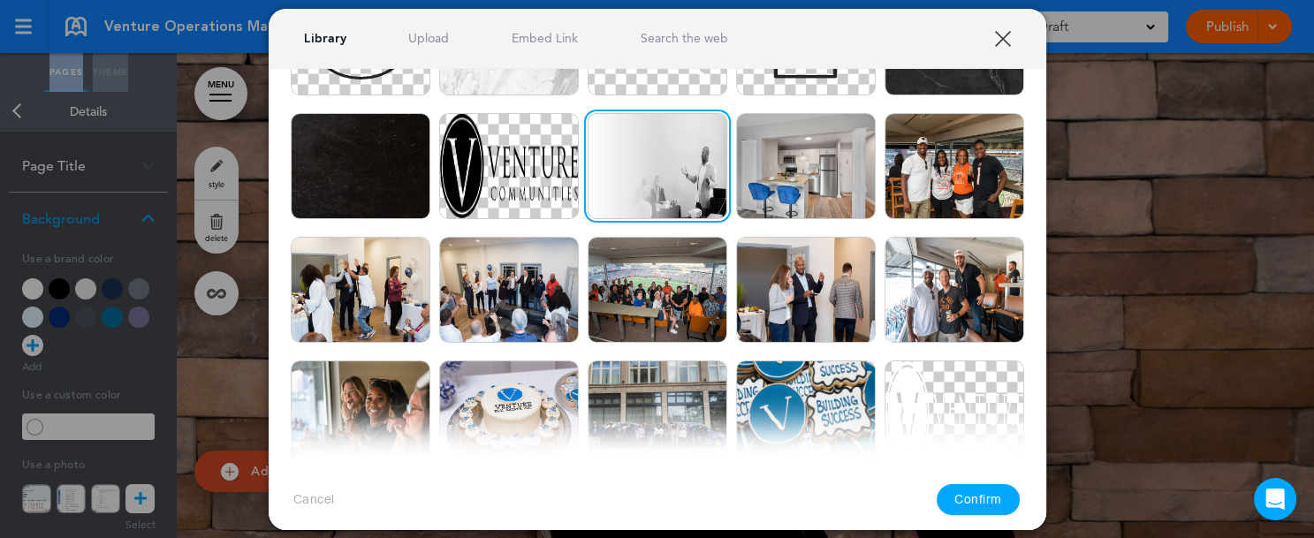
click at [960, 497] on button "Confirm" at bounding box center [978, 499] width 83 height 31
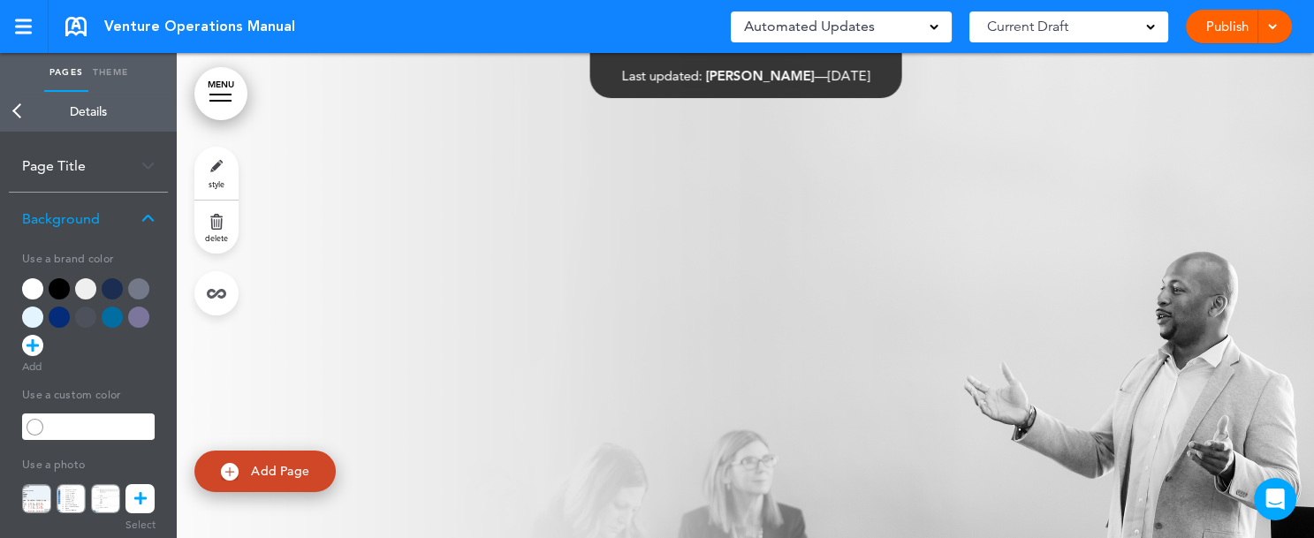
click at [141, 500] on icon at bounding box center [140, 498] width 12 height 29
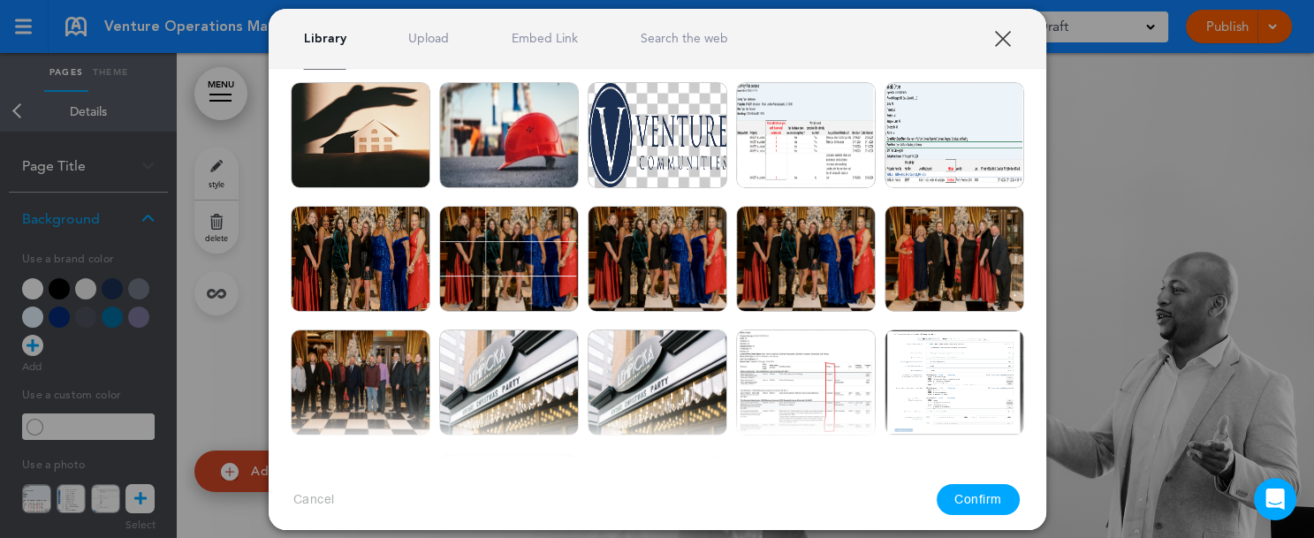
scroll to position [1487, 0]
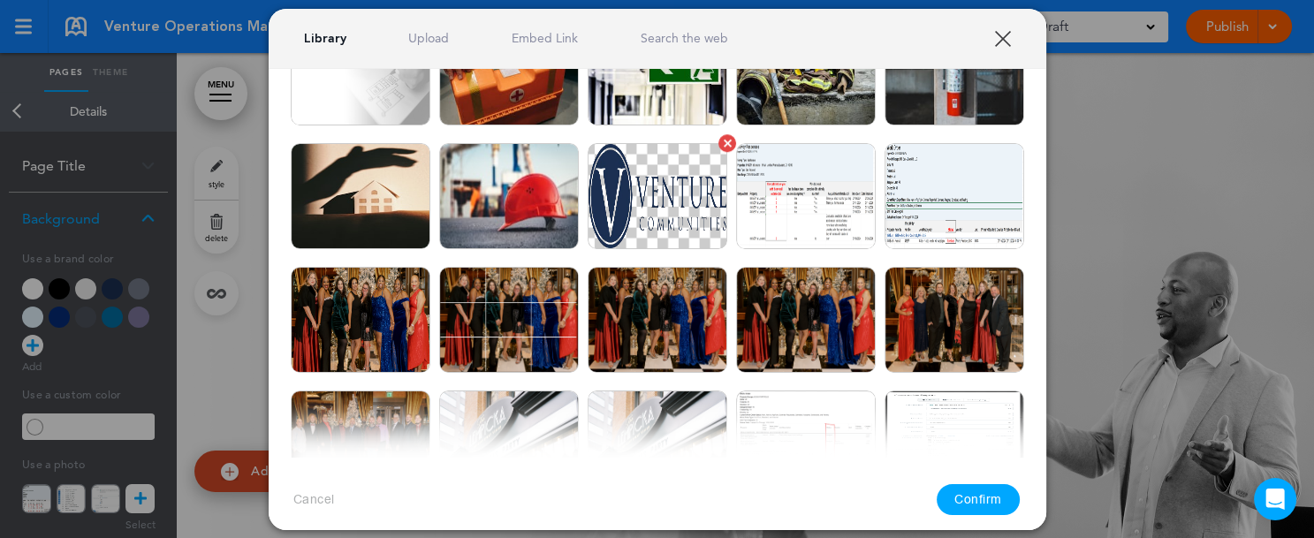
click at [645, 195] on img at bounding box center [658, 196] width 140 height 106
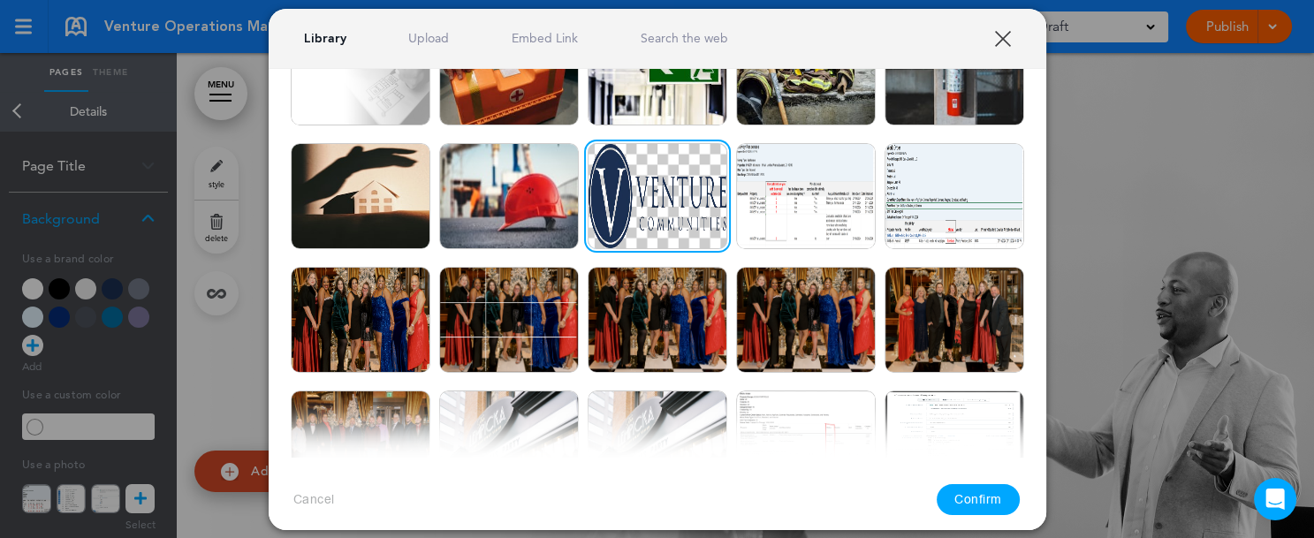
click at [958, 493] on button "Confirm" at bounding box center [978, 499] width 83 height 31
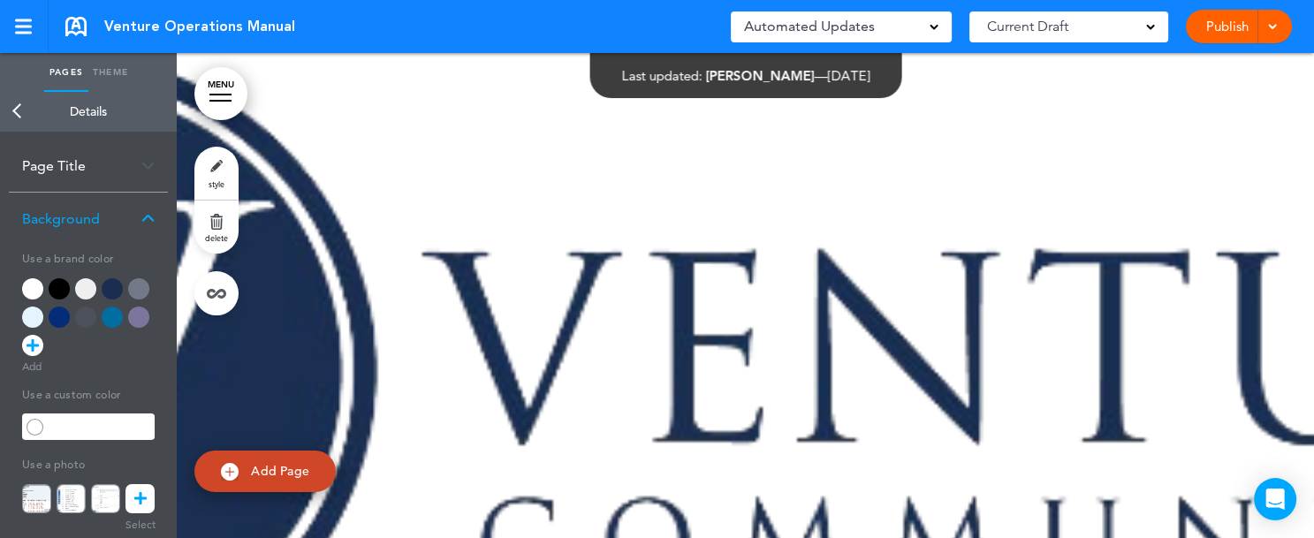
click at [141, 505] on icon at bounding box center [140, 498] width 12 height 29
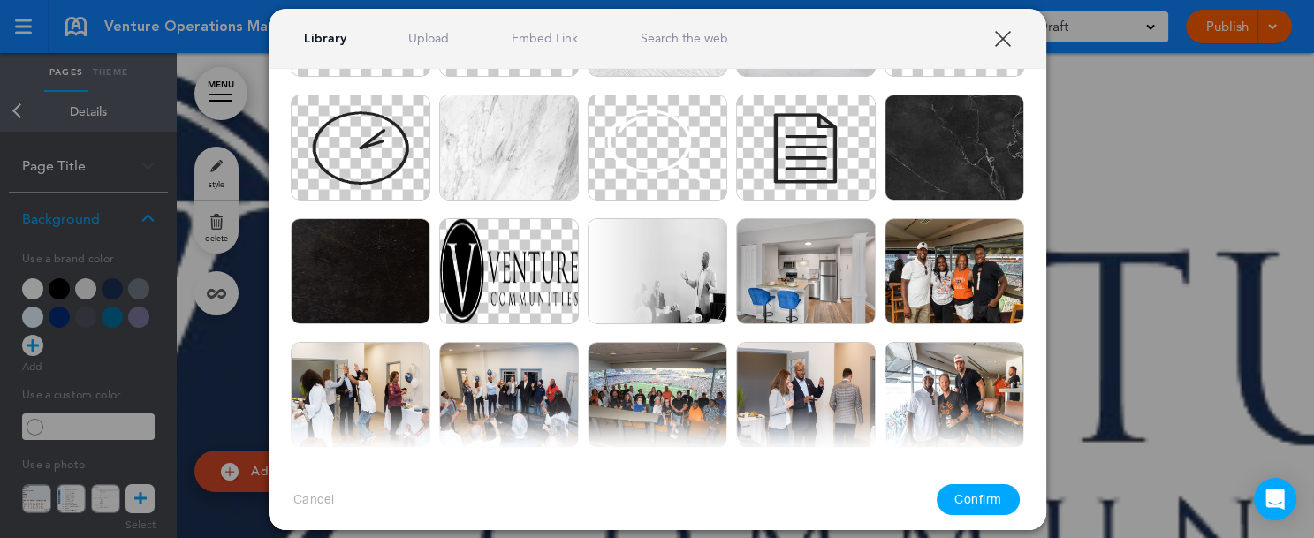
scroll to position [3148, 0]
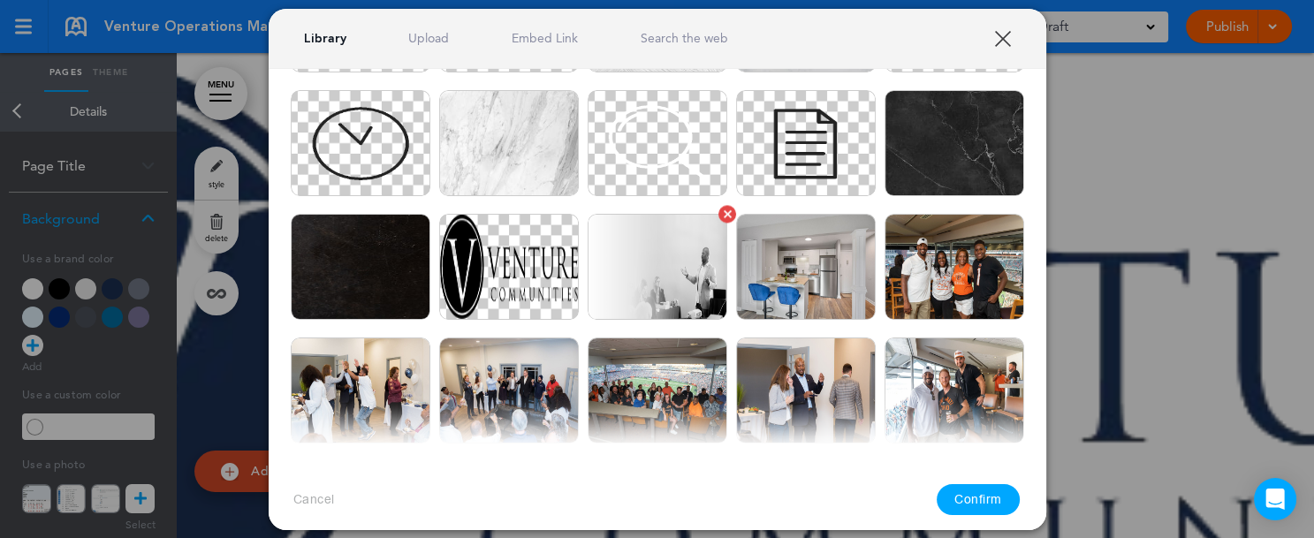
click at [665, 281] on img at bounding box center [658, 267] width 140 height 106
click at [984, 492] on button "Confirm" at bounding box center [978, 499] width 83 height 31
